Goal: Information Seeking & Learning: Understand process/instructions

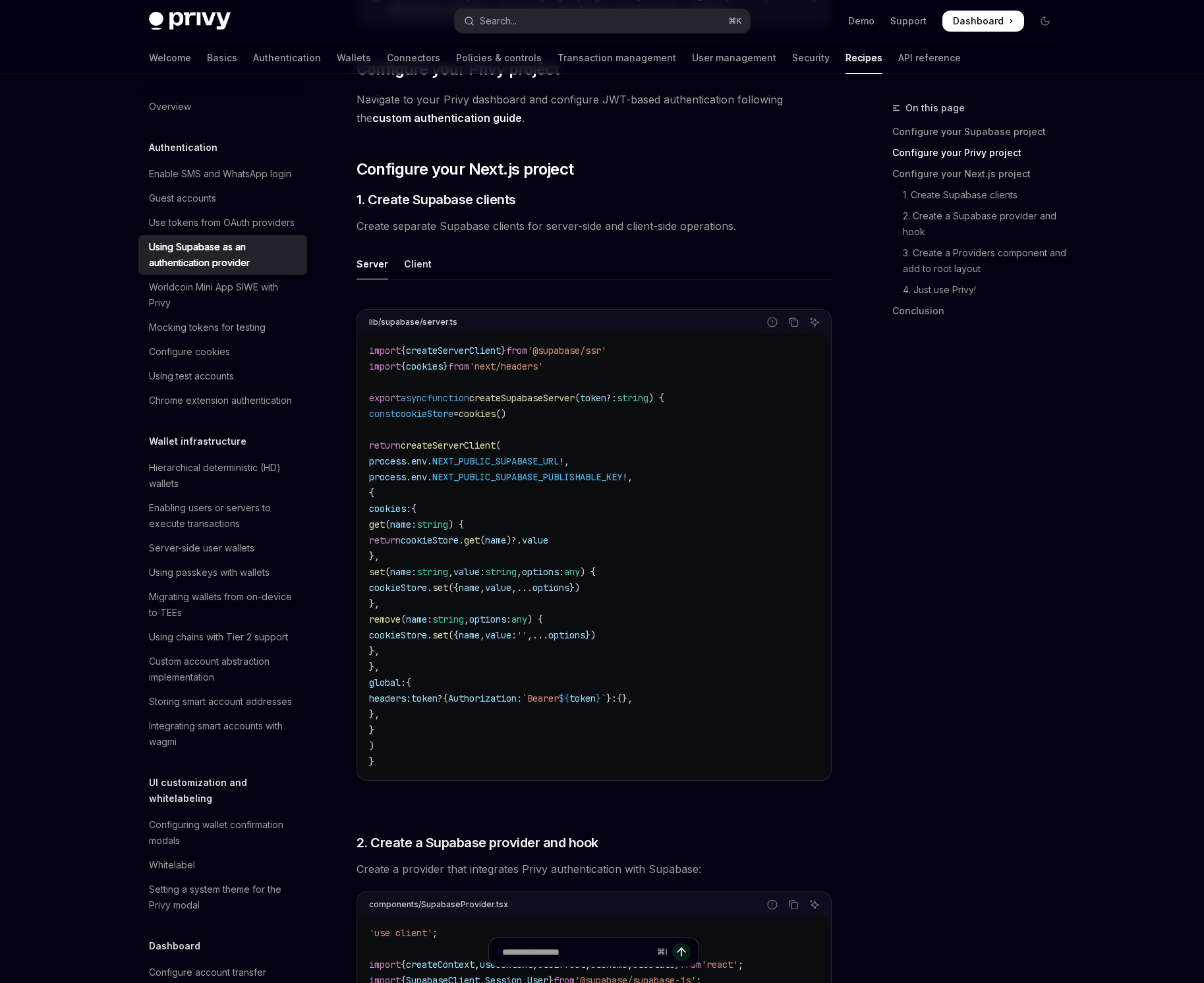
scroll to position [708, 0]
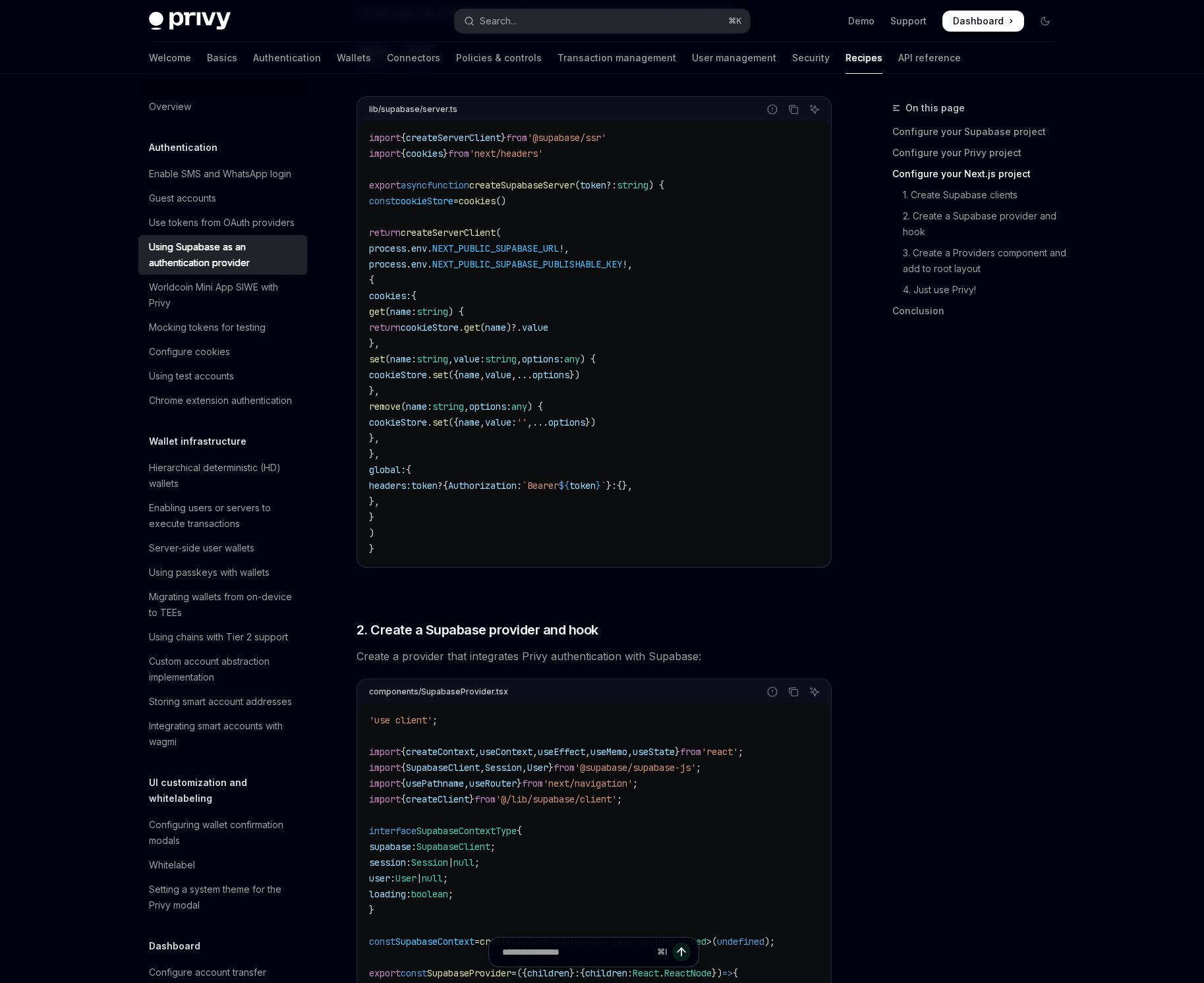
click at [404, 66] on div "Client" at bounding box center [418, 51] width 28 height 31
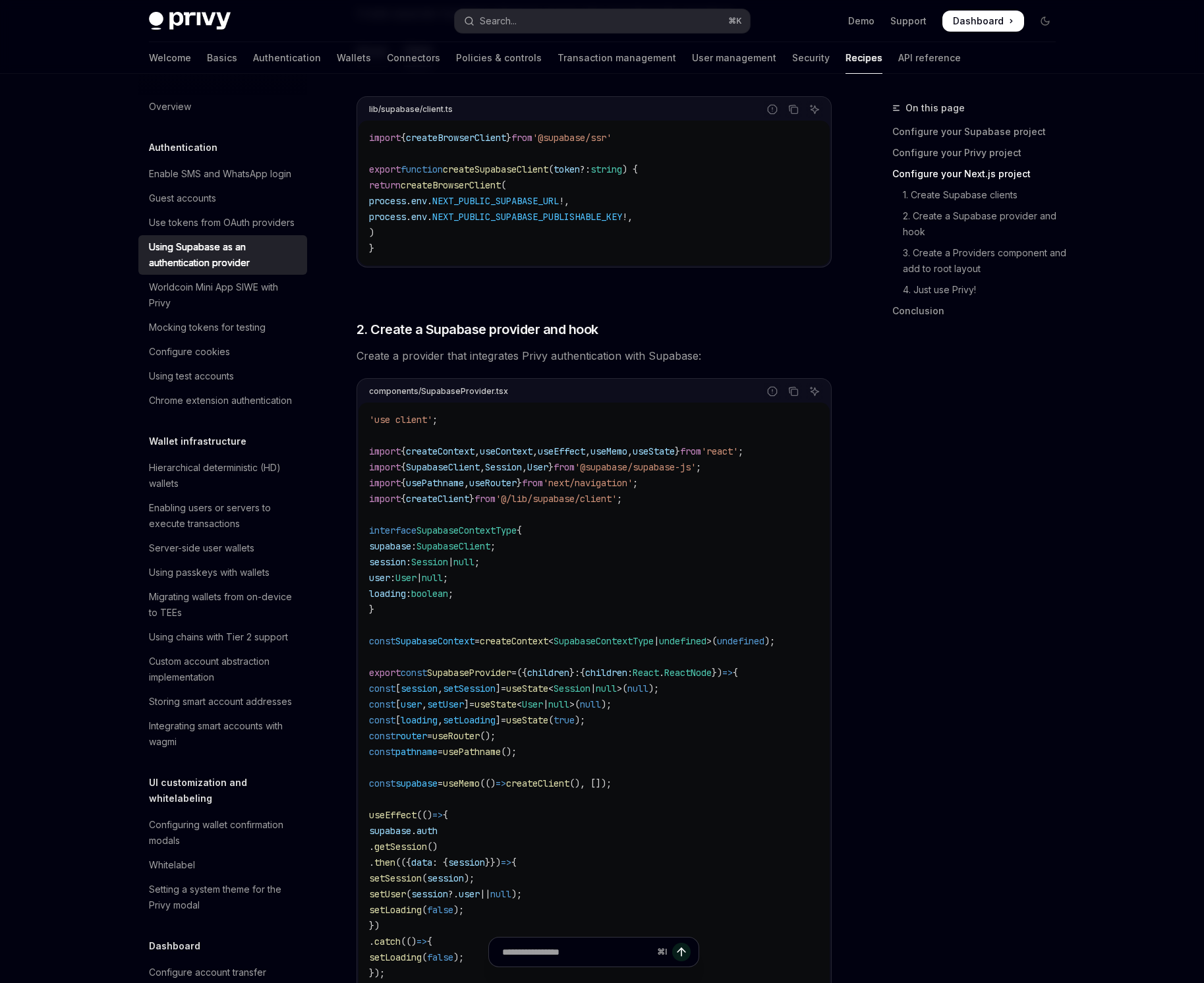
click at [357, 66] on div "Server" at bounding box center [372, 51] width 32 height 31
type textarea "*"
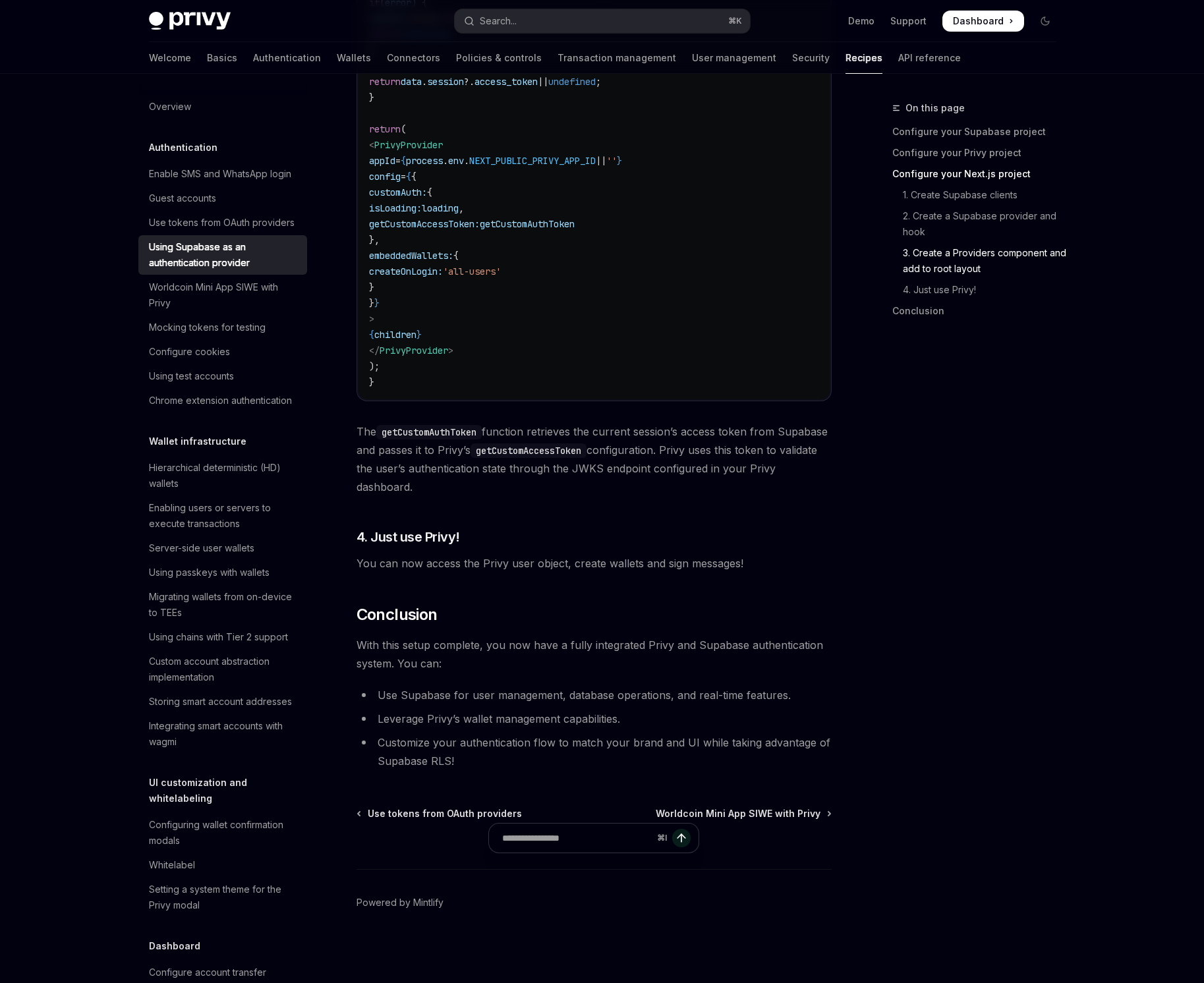
scroll to position [3971, 0]
